Goal: Information Seeking & Learning: Learn about a topic

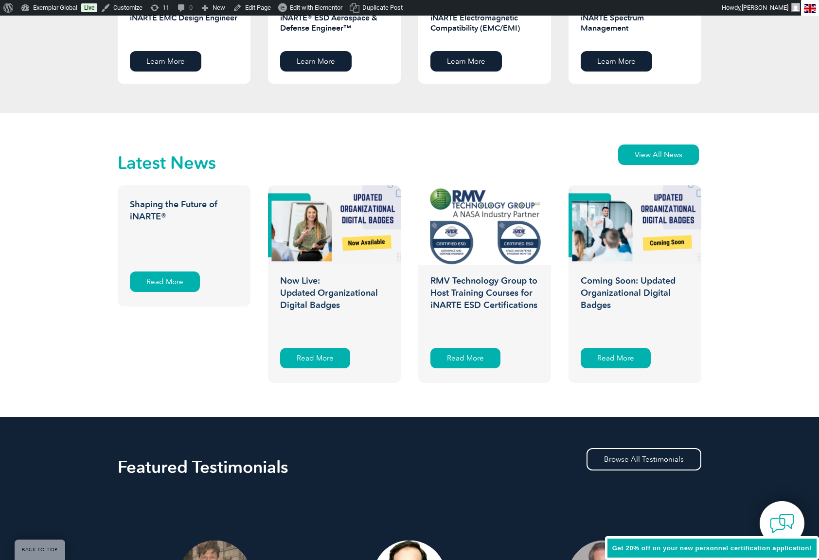
scroll to position [1426, 0]
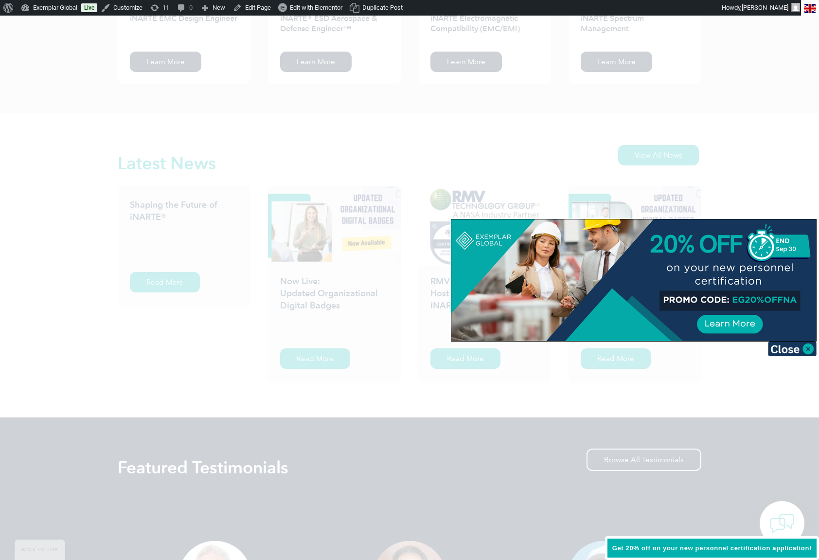
click at [816, 349] on div at bounding box center [409, 280] width 819 height 560
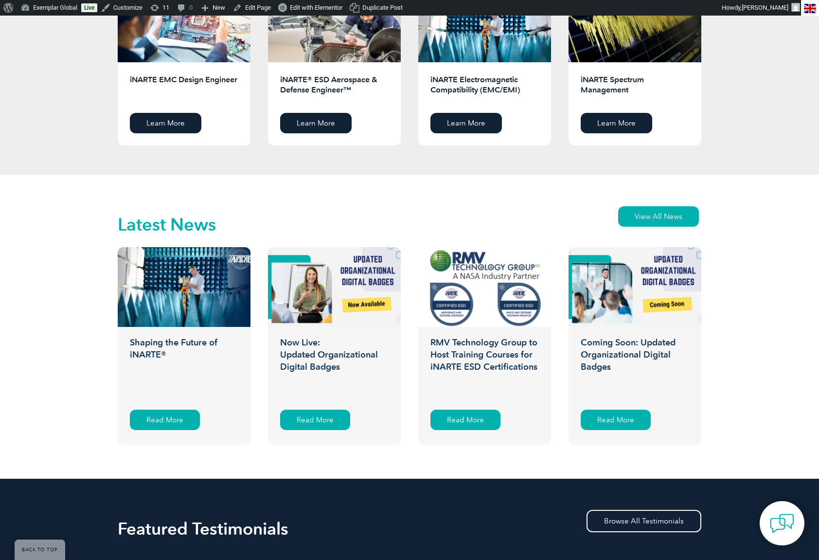
scroll to position [1411, 0]
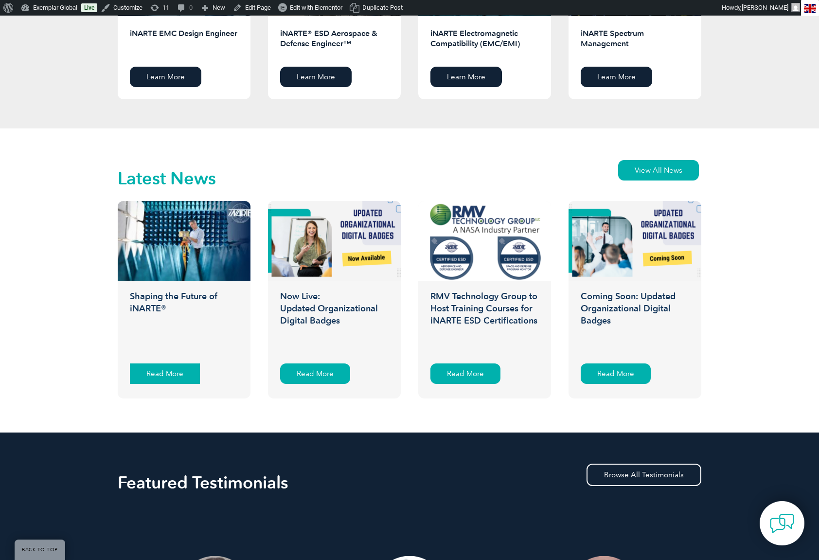
click at [157, 373] on div "Read More" at bounding box center [165, 373] width 70 height 20
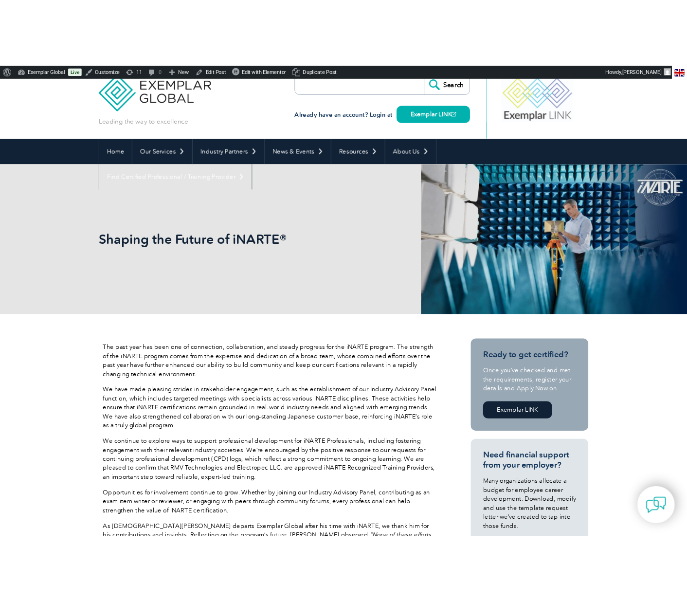
scroll to position [1, 0]
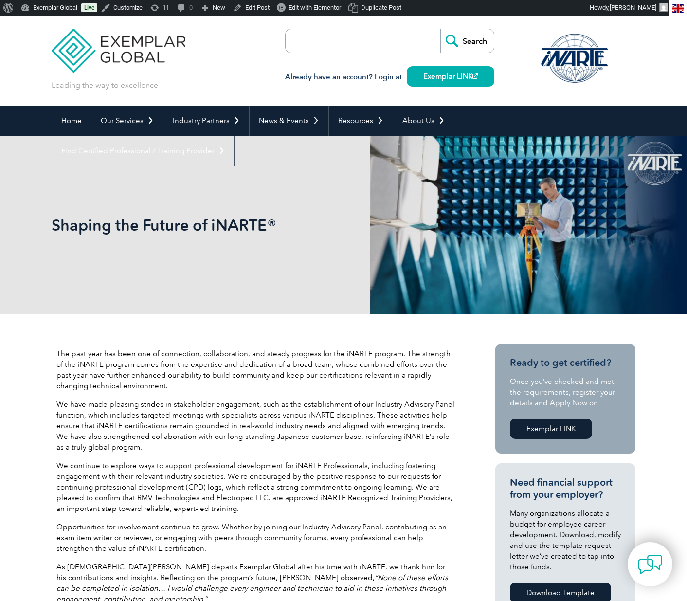
click at [327, 44] on input "search" at bounding box center [341, 40] width 102 height 23
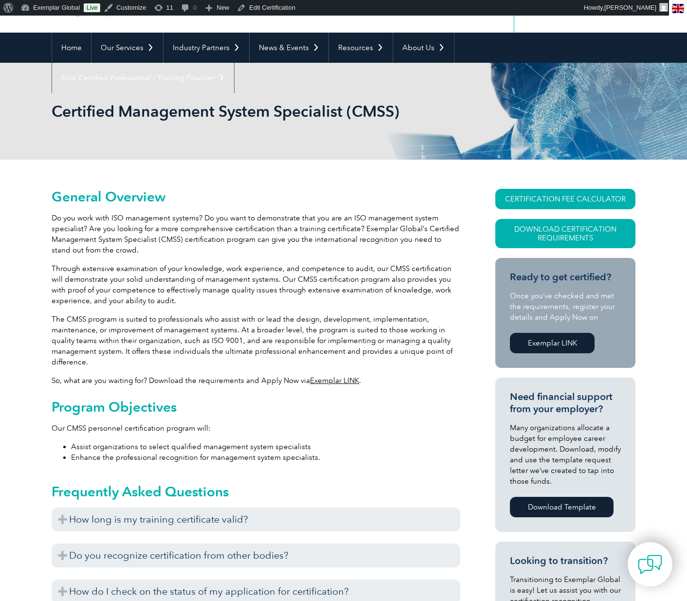
scroll to position [77, 0]
